Goal: Task Accomplishment & Management: Manage account settings

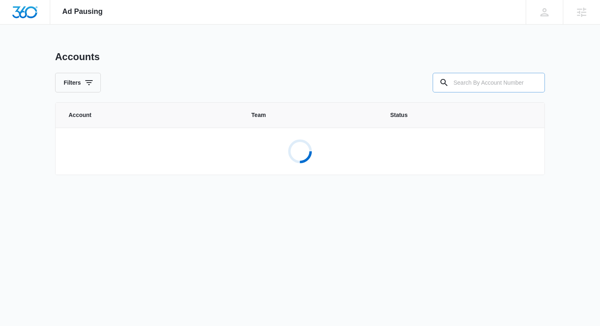
click at [491, 91] on input "text" at bounding box center [489, 83] width 112 height 20
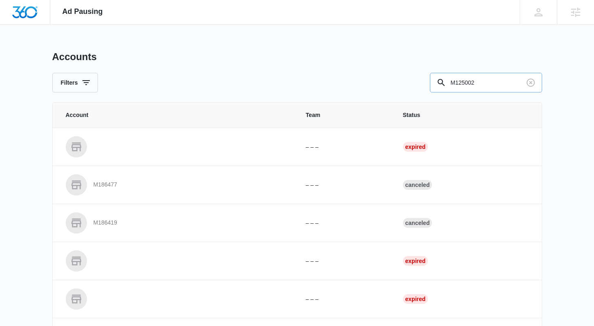
type input "M125002"
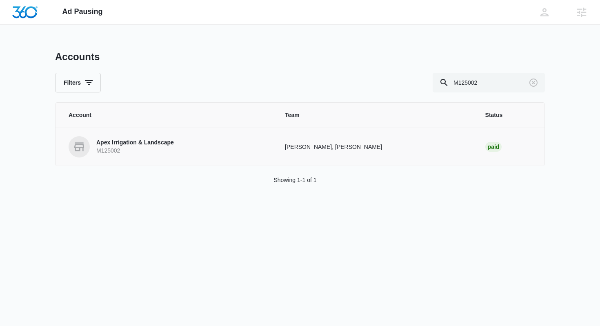
click at [212, 143] on link "Apex Irrigation & Landscape M125002" at bounding box center [167, 146] width 197 height 21
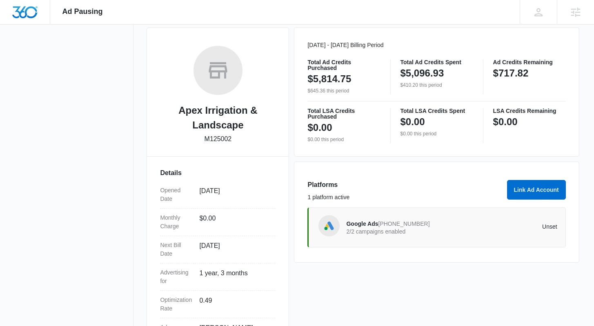
scroll to position [111, 0]
click at [458, 232] on div "Google Ads [PHONE_NUMBER] 2/2 campaigns enabled Unset" at bounding box center [451, 226] width 211 height 23
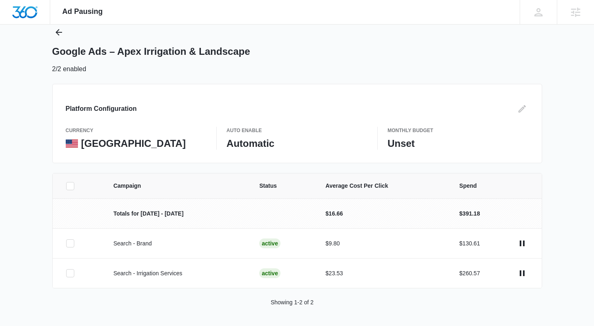
scroll to position [25, 0]
click at [67, 183] on icon at bounding box center [70, 185] width 7 height 7
click at [66, 185] on input "checkbox" at bounding box center [66, 185] width 0 height 0
click at [556, 317] on button "Pause Campaigns" at bounding box center [551, 314] width 67 height 20
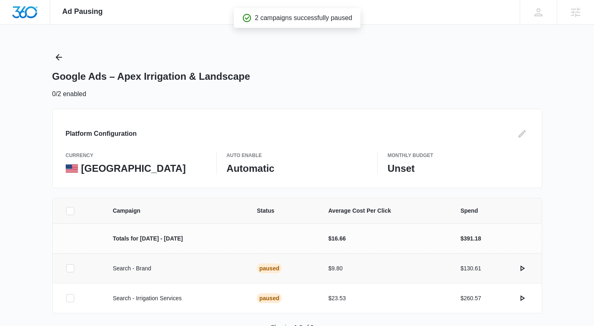
click at [66, 266] on div at bounding box center [70, 268] width 8 height 8
click at [66, 268] on input "checkbox" at bounding box center [66, 268] width 0 height 0
click at [543, 307] on button "Activate Campaign" at bounding box center [550, 314] width 69 height 20
click at [56, 56] on icon "Back" at bounding box center [59, 57] width 10 height 10
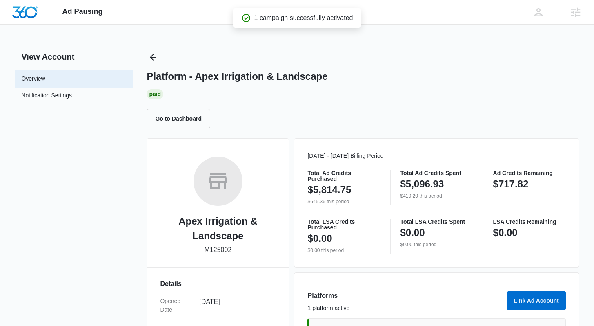
click at [407, 113] on div "Go to Dashboard" at bounding box center [363, 119] width 433 height 20
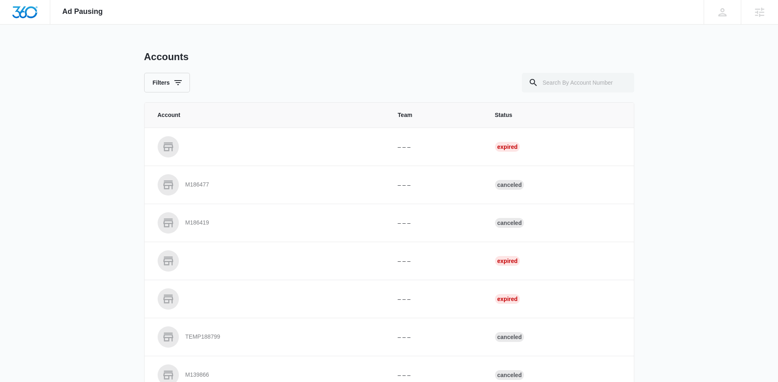
click at [317, 43] on div "Ad Pausing Apps Reputation Websites Forms CRM Email Social Shop Payments POS Co…" at bounding box center [389, 191] width 778 height 382
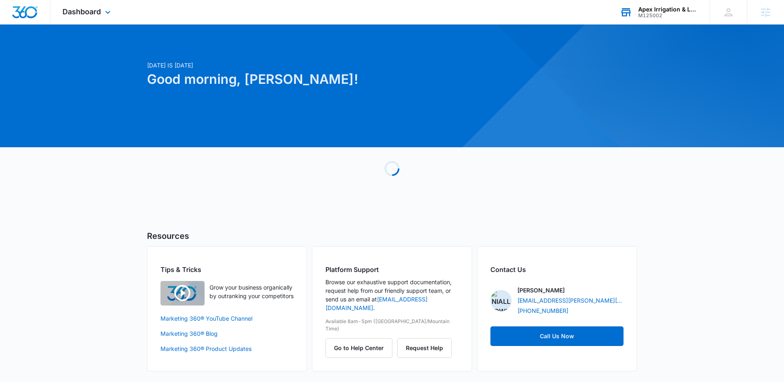
click at [640, 20] on div "Apex Irrigation & Landscape M125002 Your Accounts View All" at bounding box center [659, 12] width 102 height 24
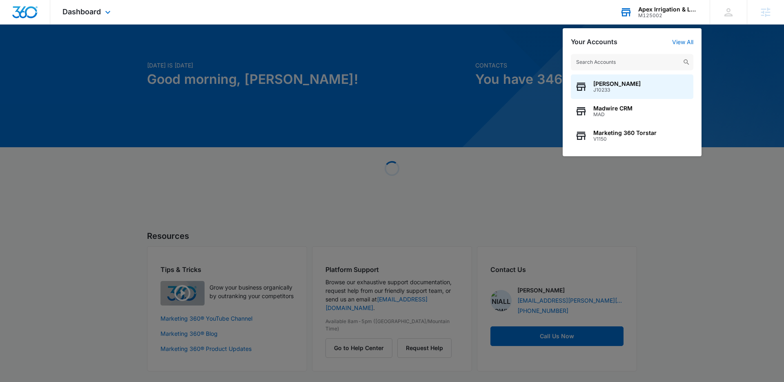
click at [616, 60] on input "text" at bounding box center [632, 62] width 123 height 16
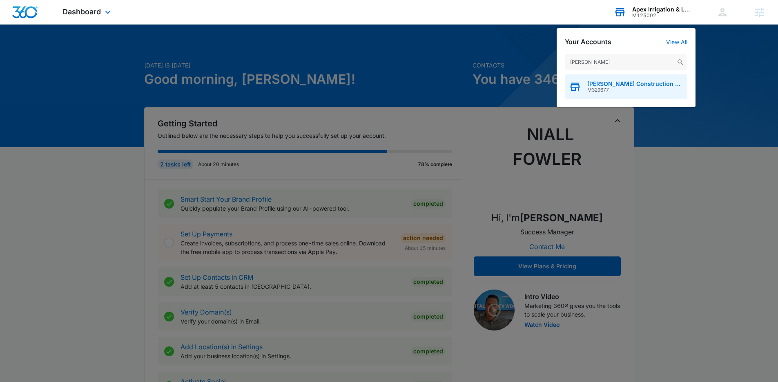
type input "Spinosa"
click at [622, 85] on span "Spinosa Construction and Maintenance LLC" at bounding box center [635, 83] width 96 height 7
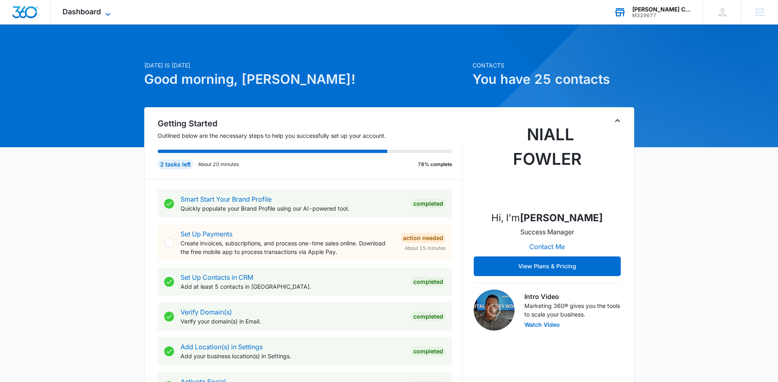
click at [106, 15] on icon at bounding box center [108, 14] width 10 height 10
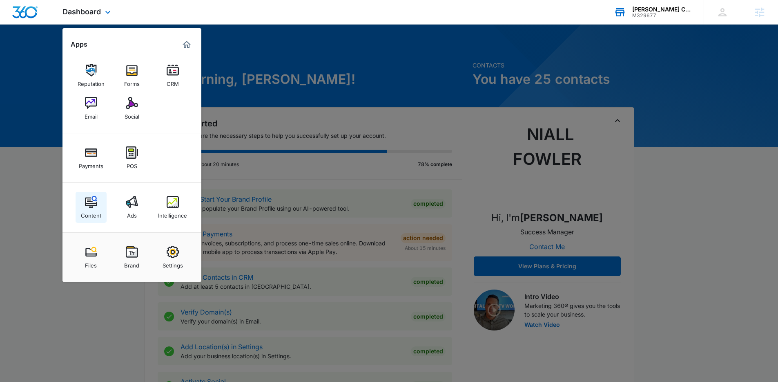
click at [98, 196] on link "Content" at bounding box center [91, 207] width 31 height 31
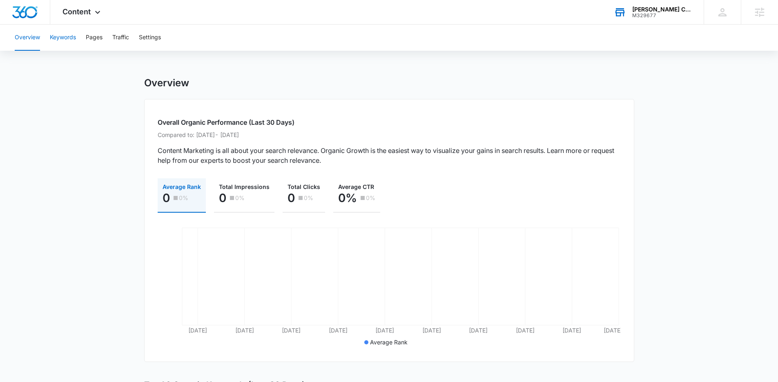
click at [60, 45] on button "Keywords" at bounding box center [63, 38] width 26 height 26
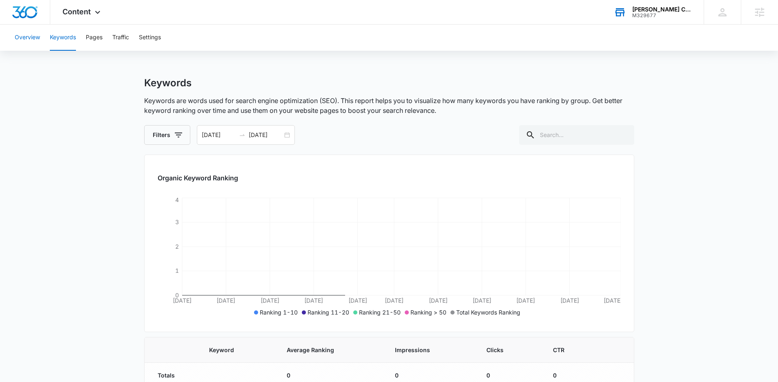
click at [30, 40] on button "Overview" at bounding box center [27, 38] width 25 height 26
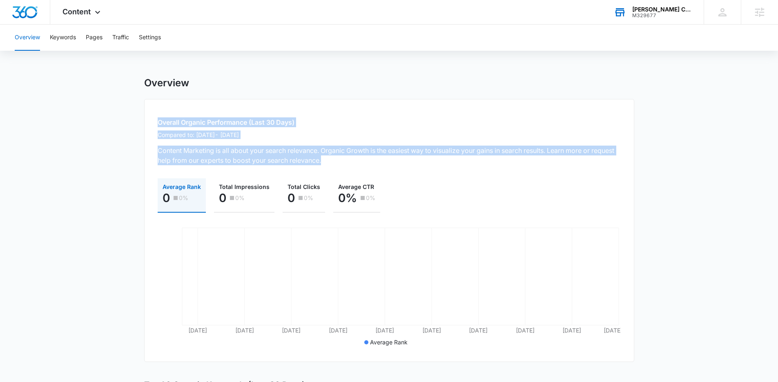
drag, startPoint x: 118, startPoint y: 111, endPoint x: 403, endPoint y: 165, distance: 289.5
click at [403, 165] on main "Overview Overall Organic Performance (Last 30 Days) Compared to: Jul 14, 2025 -…" at bounding box center [389, 389] width 778 height 625
click at [403, 165] on div "Overall Organic Performance (Last 30 Days) Compared to: Jul 14, 2025 - Aug 11, …" at bounding box center [389, 230] width 490 height 263
drag, startPoint x: 370, startPoint y: 156, endPoint x: 104, endPoint y: 117, distance: 269.1
click at [104, 117] on main "Overview Overall Organic Performance (Last 30 Days) Compared to: Jul 14, 2025 -…" at bounding box center [389, 389] width 778 height 625
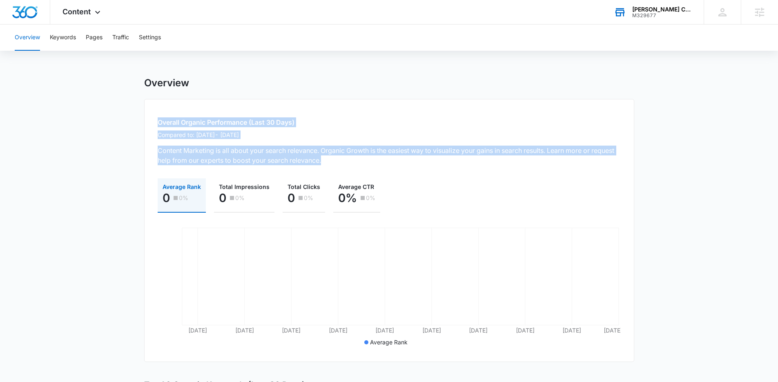
click at [104, 117] on main "Overview Overall Organic Performance (Last 30 Days) Compared to: Jul 14, 2025 -…" at bounding box center [389, 389] width 778 height 625
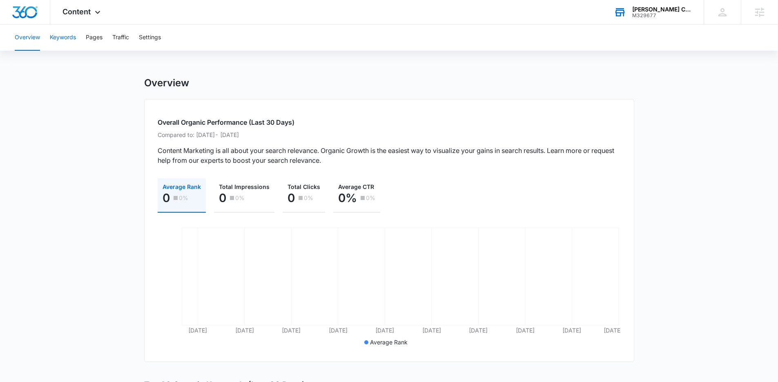
click at [61, 42] on button "Keywords" at bounding box center [63, 38] width 26 height 26
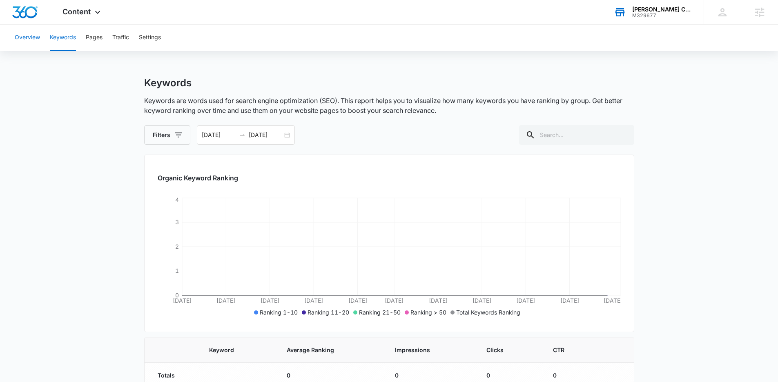
click at [27, 39] on button "Overview" at bounding box center [27, 38] width 25 height 26
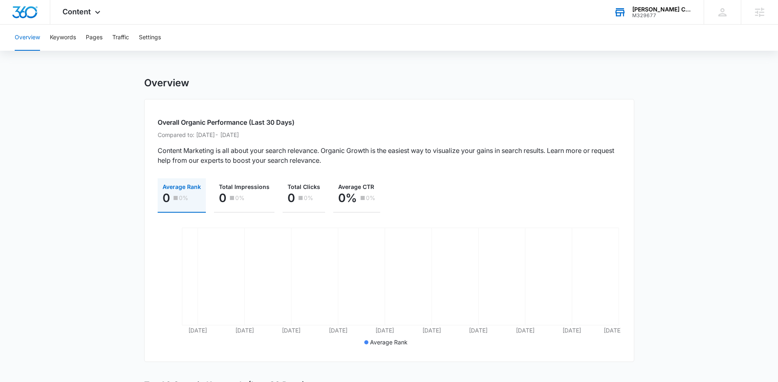
click at [645, 88] on main "Overview Overall Organic Performance (Last 30 Days) Compared to: Jul 14, 2025 -…" at bounding box center [389, 389] width 778 height 625
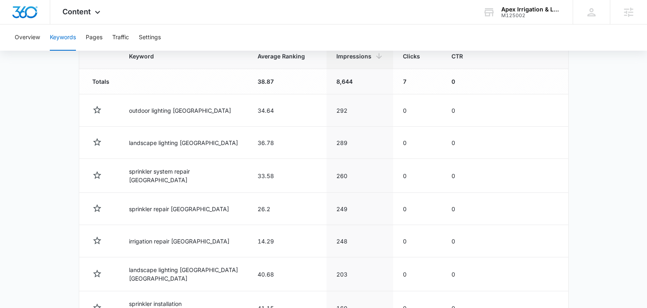
scroll to position [447, 0]
